Goal: Information Seeking & Learning: Learn about a topic

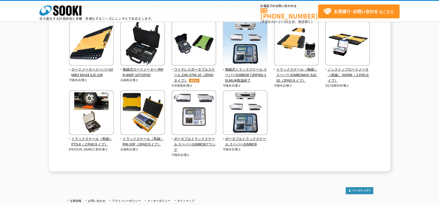
scroll to position [53, 0]
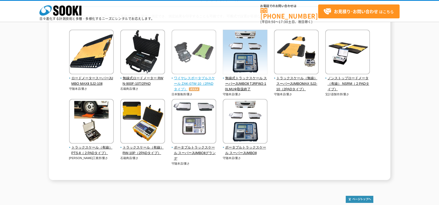
click at [209, 83] on span "ワイヤレスポータブルスケール ZAK-07W-10（2PADタイプ）" at bounding box center [194, 84] width 45 height 16
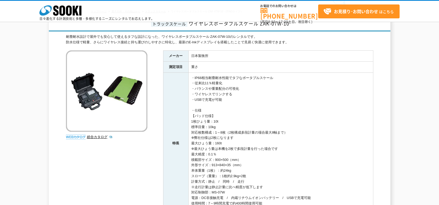
scroll to position [26, 0]
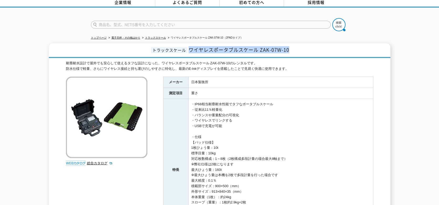
drag, startPoint x: 208, startPoint y: 48, endPoint x: 297, endPoint y: 50, distance: 88.3
click at [297, 50] on h1 "トラックスケール ワイヤレスポータブルスケール ZAK-07W-10" at bounding box center [220, 50] width 342 height 15
click at [253, 47] on span "ワイヤレスポータブルスケール ZAK-07W-10" at bounding box center [239, 49] width 101 height 7
click at [200, 46] on span "ワイヤレスポータブルスケール ZAK-07W-10" at bounding box center [239, 49] width 101 height 7
drag, startPoint x: 189, startPoint y: 47, endPoint x: 311, endPoint y: 45, distance: 121.6
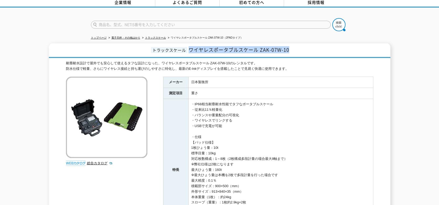
click at [311, 45] on h1 "トラックスケール ワイヤレスポータブルスケール ZAK-07W-10" at bounding box center [220, 50] width 342 height 15
click at [312, 45] on h1 "トラックスケール ワイヤレスポータブルスケール ZAK-07W-10" at bounding box center [220, 50] width 342 height 15
drag, startPoint x: 188, startPoint y: 50, endPoint x: 294, endPoint y: 45, distance: 106.2
click at [294, 45] on h1 "トラックスケール ワイヤレスポータブルスケール ZAK-07W-10" at bounding box center [220, 50] width 342 height 15
click at [290, 52] on h1 "トラックスケール ワイヤレスポータブルスケール ZAK-07W-10" at bounding box center [220, 50] width 342 height 15
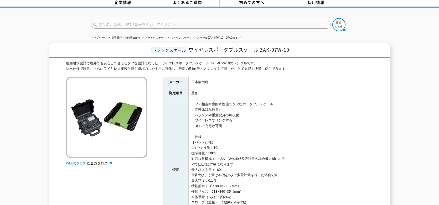
click at [290, 56] on div "トラックスケール ワイヤレスポータブルスケール ZAK-07W-10 耐塵耐水設計で屋外でも安心して使えるタフな設計になった、ワイヤレスポータブルスケール Z…" at bounding box center [220, 158] width 342 height 231
drag, startPoint x: 188, startPoint y: 45, endPoint x: 297, endPoint y: 45, distance: 108.8
click at [297, 45] on h1 "トラックスケール ワイヤレスポータブルスケール ZAK-07W-10" at bounding box center [220, 50] width 342 height 15
click at [260, 129] on td "・IP68相当耐塵耐水性能でタフなポータブルスケール ・従来比11％軽量化 ・バランスや重量配分の可視化 ・ワイヤレスでリンクする ・USBで充電が可能 ・仕…" at bounding box center [280, 170] width 185 height 142
drag, startPoint x: 187, startPoint y: 46, endPoint x: 321, endPoint y: 46, distance: 134.2
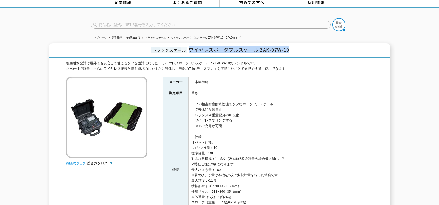
click at [321, 46] on h1 "トラックスケール ワイヤレスポータブルスケール ZAK-07W-10" at bounding box center [220, 50] width 342 height 15
drag, startPoint x: 192, startPoint y: 79, endPoint x: 276, endPoint y: 189, distance: 138.4
click at [276, 189] on tbody "メーカー 日本製衡所 測定項目 重さ 特長 ・IP68相当耐塵耐水性能でタフなポータブルスケール ・従来比11％軽量化 ・バランスや重量配分の可視化 ・ワイヤ…" at bounding box center [268, 159] width 210 height 164
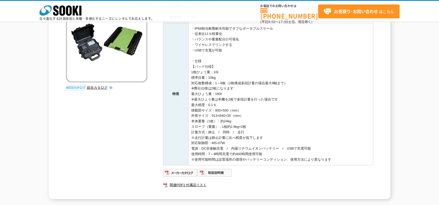
scroll to position [79, 0]
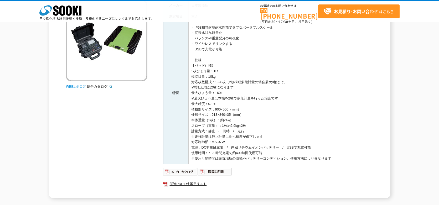
drag, startPoint x: 289, startPoint y: 142, endPoint x: 240, endPoint y: 132, distance: 50.9
click at [288, 144] on td "・IP68相当耐塵耐水性能でタフなポータブルスケール ・従来比11％軽量化 ・バランスや重量配分の可視化 ・ワイヤレスでリンクする ・USBで充電が可能 ・仕…" at bounding box center [280, 93] width 185 height 142
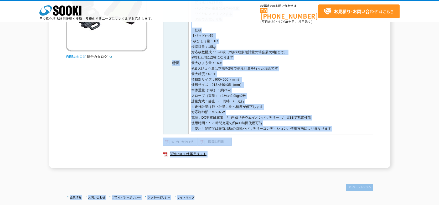
scroll to position [146, 0]
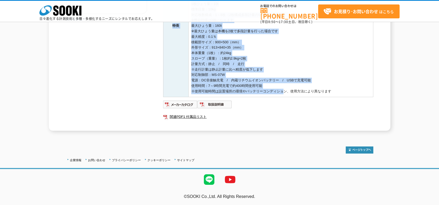
drag, startPoint x: 193, startPoint y: 106, endPoint x: 281, endPoint y: 96, distance: 88.5
click at [281, 96] on tbody "メーカー 日本製衡所 測定項目 重さ 特長 ・IP68相当耐塵耐水性能でタフなポータブルスケール ・従来比11％軽量化 ・バランスや重量配分の可視化 ・ワイヤ…" at bounding box center [268, 15] width 210 height 164
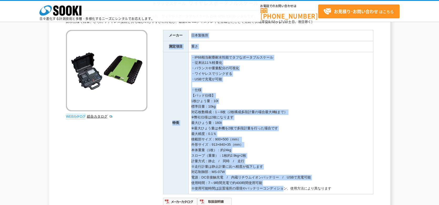
scroll to position [41, 0]
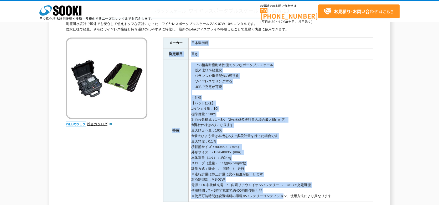
click at [265, 100] on td "・IP68相当耐塵耐水性能でタフなポータブルスケール ・従来比11％軽量化 ・バランスや重量配分の可視化 ・ワイヤレスでリンクする ・USBで充電が可能 ・仕…" at bounding box center [280, 131] width 185 height 142
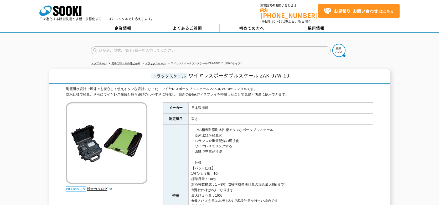
scroll to position [0, 0]
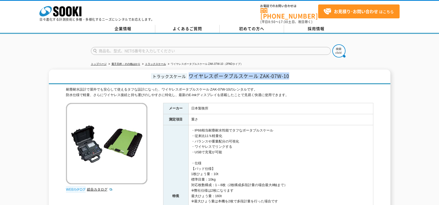
drag, startPoint x: 190, startPoint y: 73, endPoint x: 294, endPoint y: 75, distance: 103.8
click at [294, 75] on h1 "トラックスケール ワイヤレスポータブルスケール ZAK-07W-10" at bounding box center [220, 77] width 342 height 15
click at [195, 79] on h1 "トラックスケール ワイヤレスポータブルスケール ZAK-07W-10" at bounding box center [220, 77] width 342 height 15
drag, startPoint x: 188, startPoint y: 74, endPoint x: 294, endPoint y: 77, distance: 105.7
click at [294, 77] on h1 "トラックスケール ワイヤレスポータブルスケール ZAK-07W-10" at bounding box center [220, 77] width 342 height 15
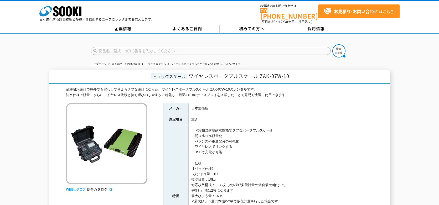
click at [269, 105] on td "日本製衡所" at bounding box center [280, 108] width 185 height 11
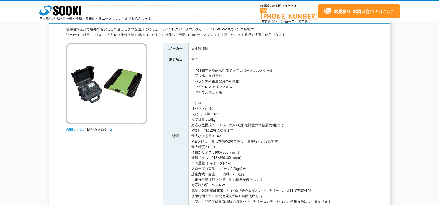
scroll to position [26, 0]
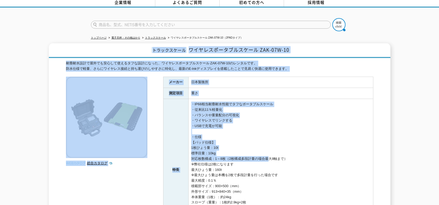
drag, startPoint x: 151, startPoint y: 46, endPoint x: 266, endPoint y: 154, distance: 158.3
click at [266, 154] on div "トラックスケール ワイヤレスポータブルスケール ZAK-07W-10 耐塵耐水設計で屋外でも安心して使えるタフな設計になった、ワイヤレスポータブルスケール Z…" at bounding box center [220, 158] width 342 height 231
click at [274, 140] on td "・IP68相当耐塵耐水性能でタフなポータブルスケール ・従来比11％軽量化 ・バランスや重量配分の可視化 ・ワイヤレスでリンクする ・USBで充電が可能 ・仕…" at bounding box center [280, 170] width 185 height 142
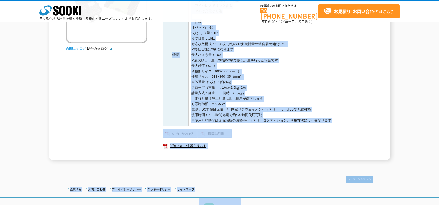
scroll to position [146, 0]
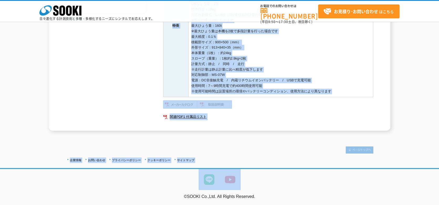
drag, startPoint x: 192, startPoint y: 78, endPoint x: 343, endPoint y: 93, distance: 151.7
click at [343, 93] on tbody "メーカー 日本製衡所 測定項目 重さ 特長 ・IP68相当耐塵耐水性能でタフなポータブルスケール ・従来比11％軽量化 ・バランスや重量配分の可視化 ・ワイヤ…" at bounding box center [268, 15] width 210 height 164
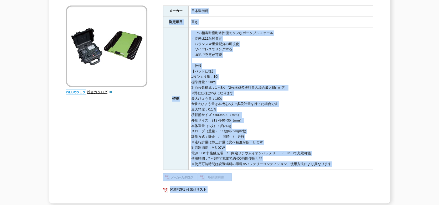
scroll to position [15, 0]
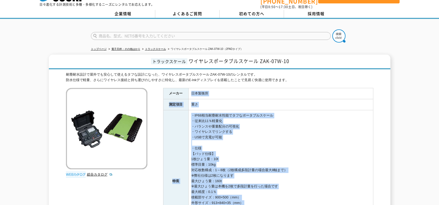
click at [306, 138] on td "・IP68相当耐塵耐水性能でタフなポータブルスケール ・従来比11％軽量化 ・バランスや重量配分の可視化 ・ワイヤレスでリンクする ・USBで充電が可能 ・仕…" at bounding box center [280, 181] width 185 height 142
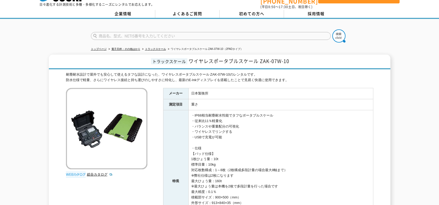
drag, startPoint x: 190, startPoint y: 60, endPoint x: 289, endPoint y: 169, distance: 147.7
click at [289, 169] on div "トラックスケール ワイヤレスポータブルスケール ZAK-07W-10 耐塵耐水設計で屋外でも安心して使えるタフな設計になった、ワイヤレスポータブルスケール Z…" at bounding box center [220, 170] width 342 height 231
click at [310, 114] on td "・IP68相当耐塵耐水性能でタフなポータブルスケール ・従来比11％軽量化 ・バランスや重量配分の可視化 ・ワイヤレスでリンクする ・USBで充電が可能 ・仕…" at bounding box center [280, 181] width 185 height 142
